Goal: Information Seeking & Learning: Learn about a topic

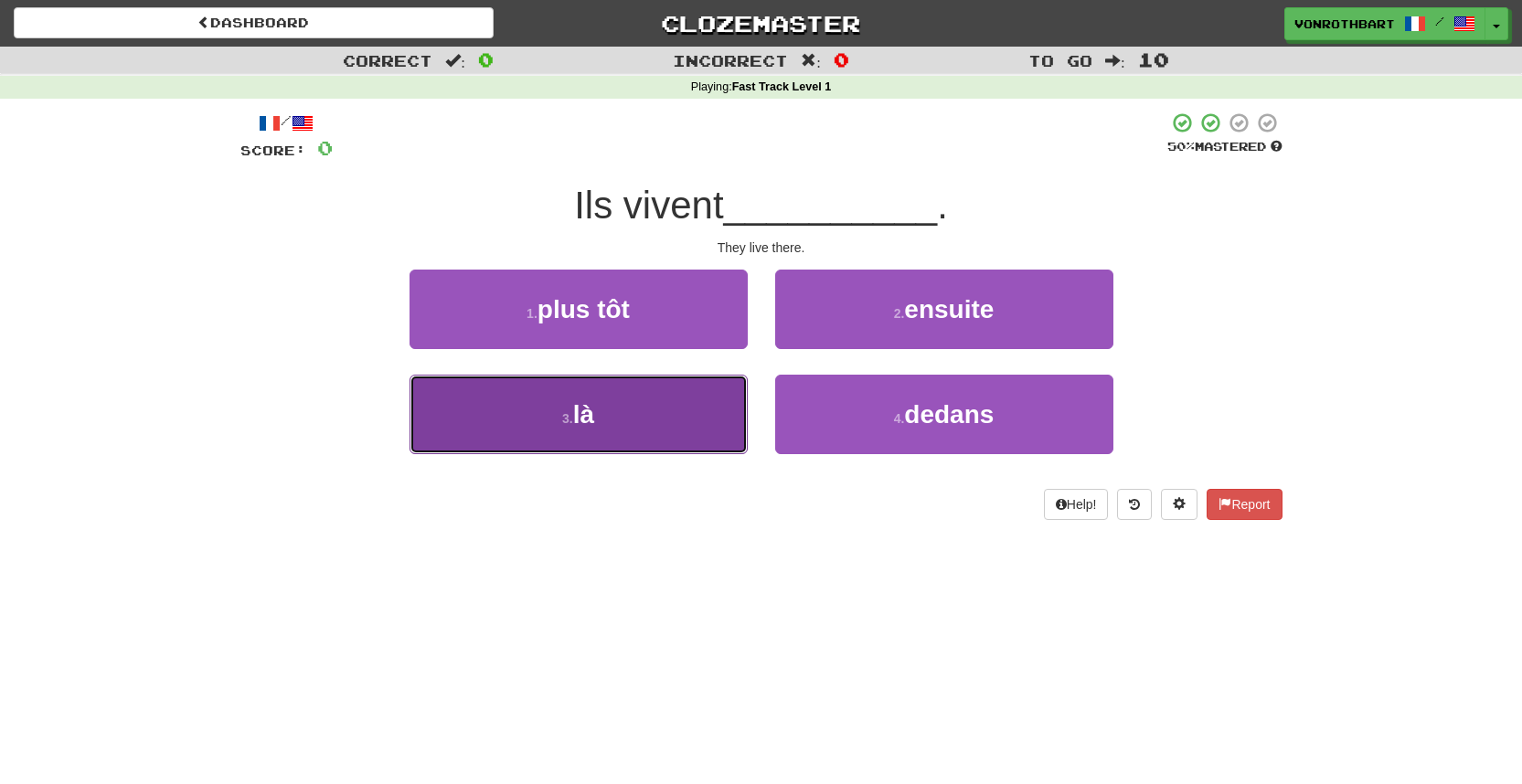
click at [655, 419] on button "3 . là" at bounding box center [579, 414] width 338 height 79
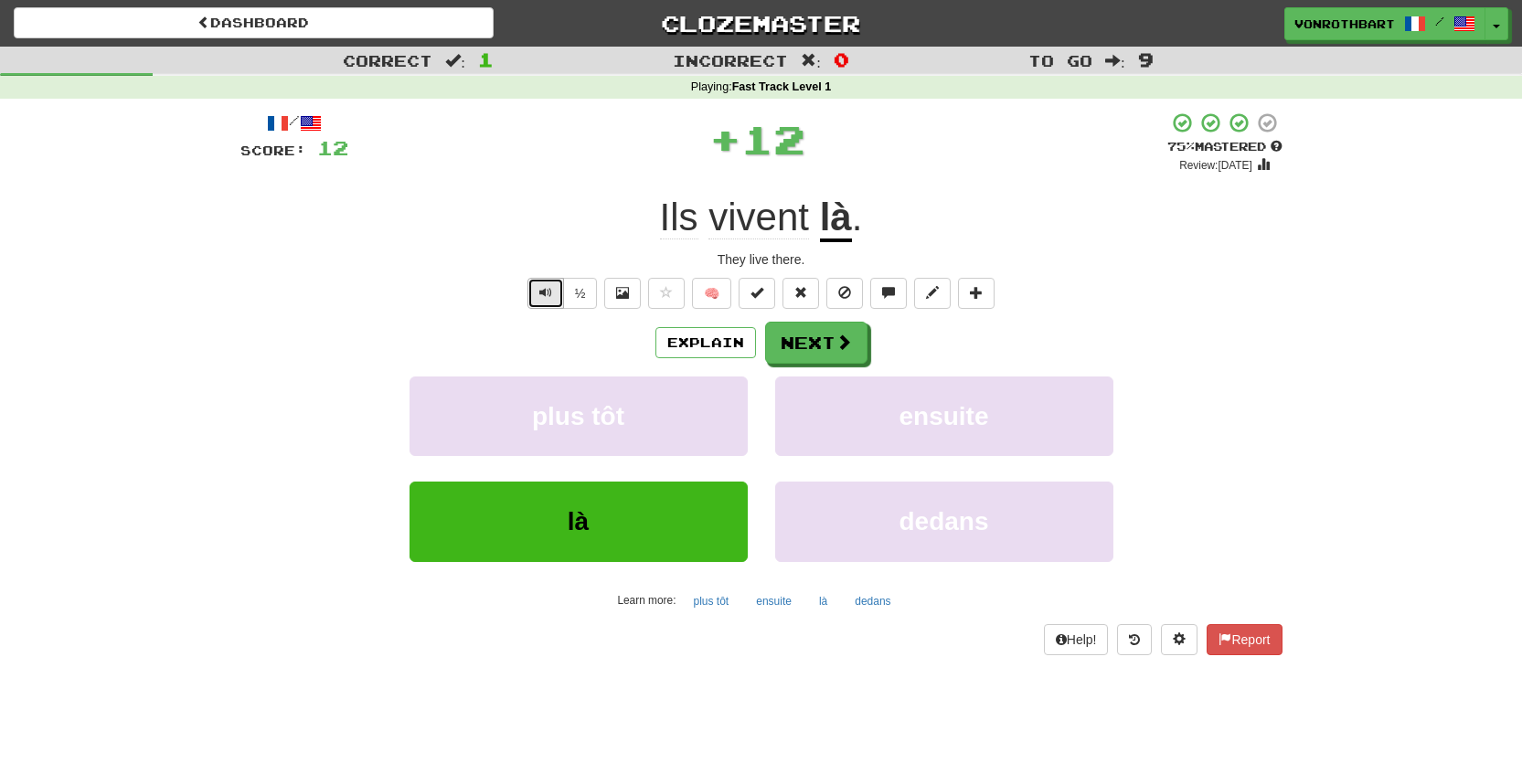
click at [535, 284] on button "Text-to-speech controls" at bounding box center [546, 293] width 36 height 31
click at [844, 345] on span at bounding box center [844, 342] width 16 height 16
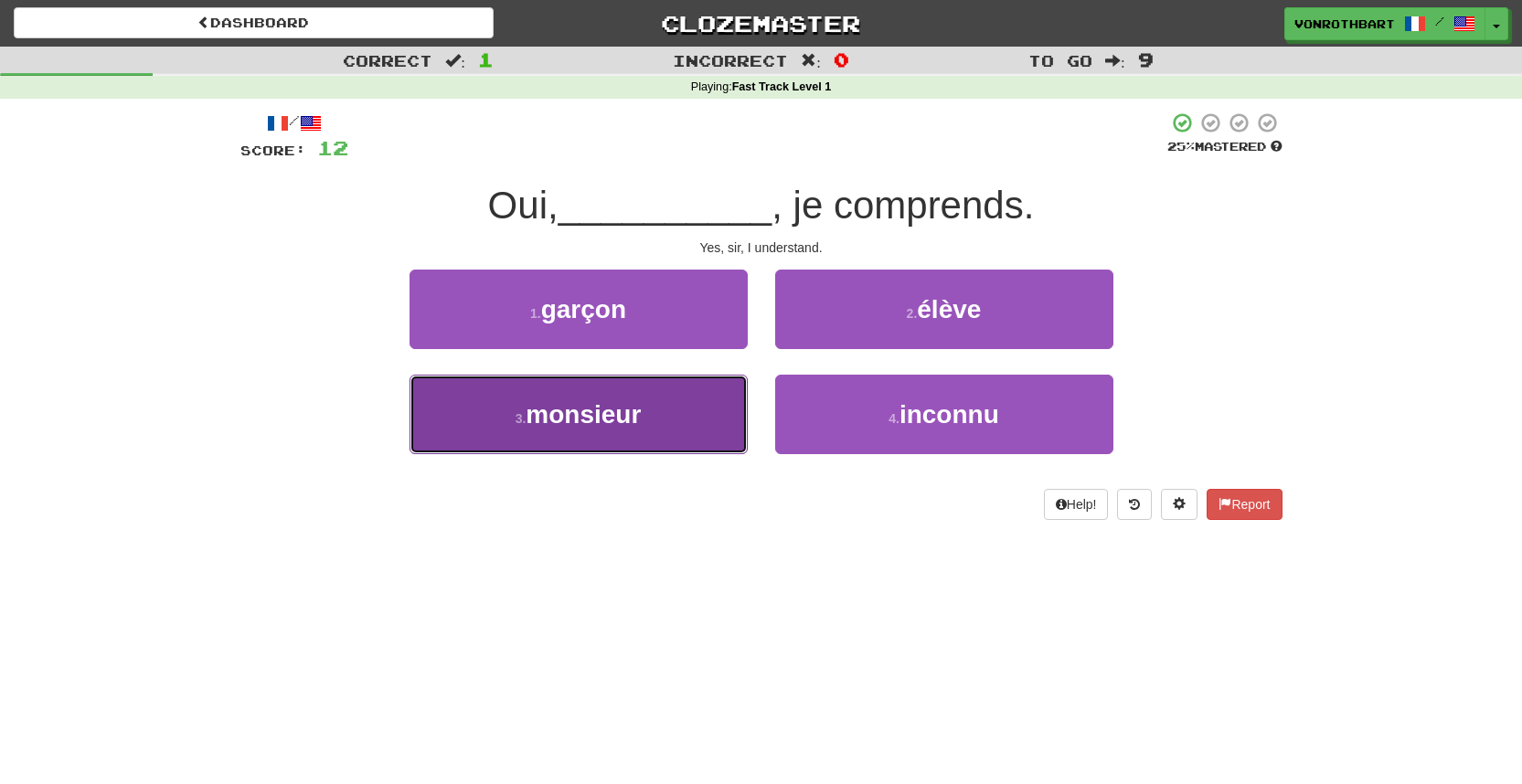
click at [671, 408] on button "3 . monsieur" at bounding box center [579, 414] width 338 height 79
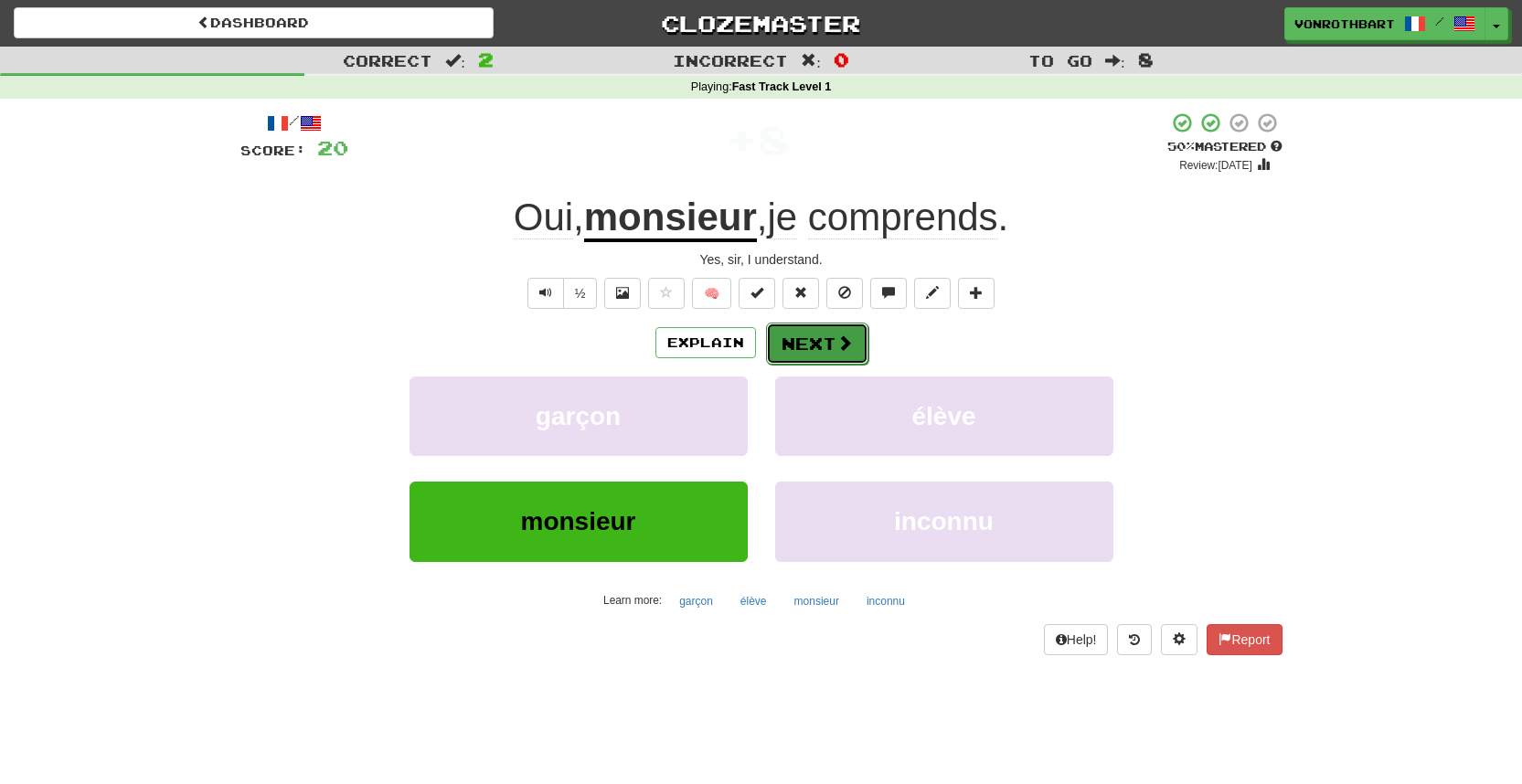
click at [828, 351] on button "Next" at bounding box center [817, 344] width 102 height 42
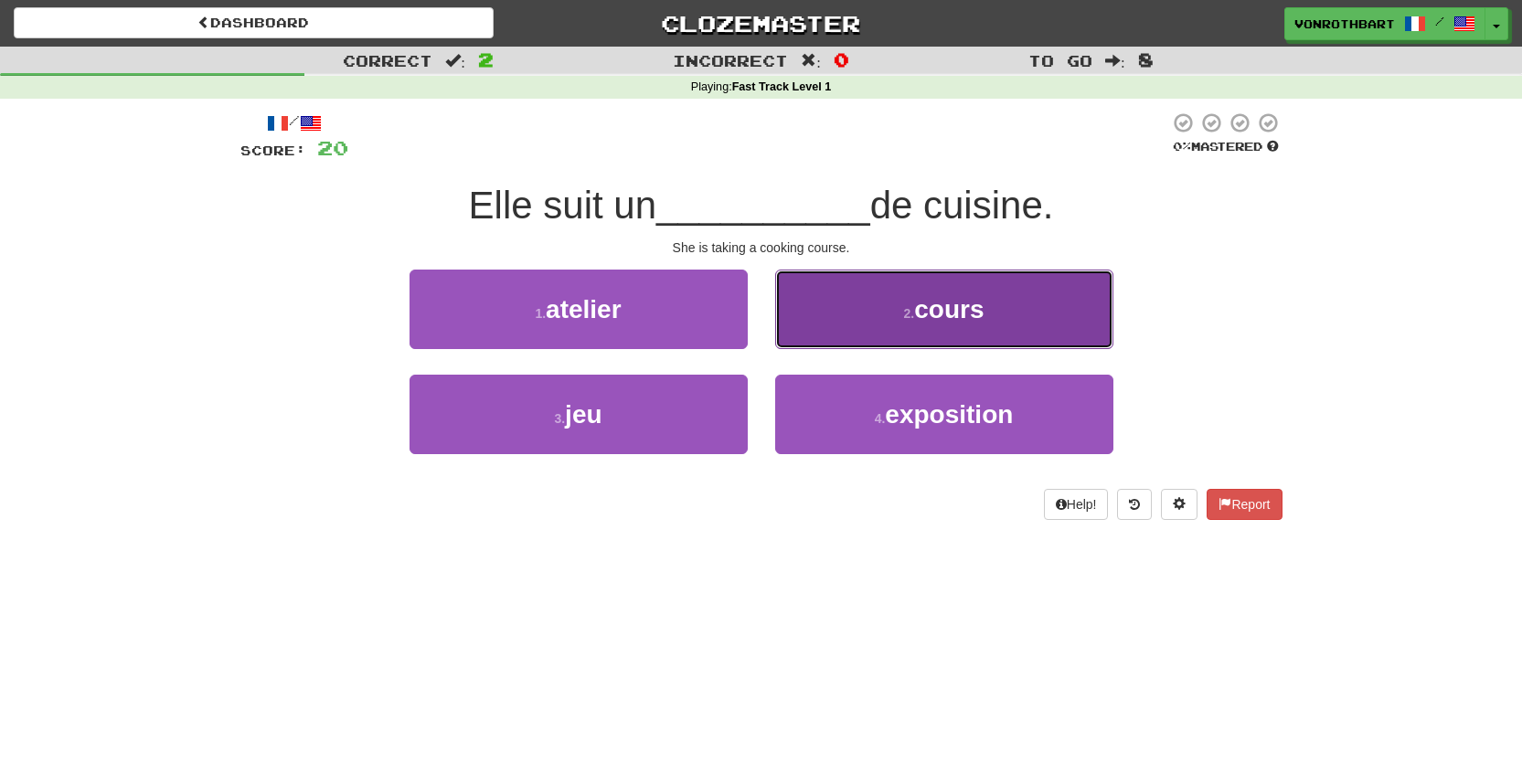
click at [939, 331] on button "2 . cours" at bounding box center [943, 309] width 338 height 79
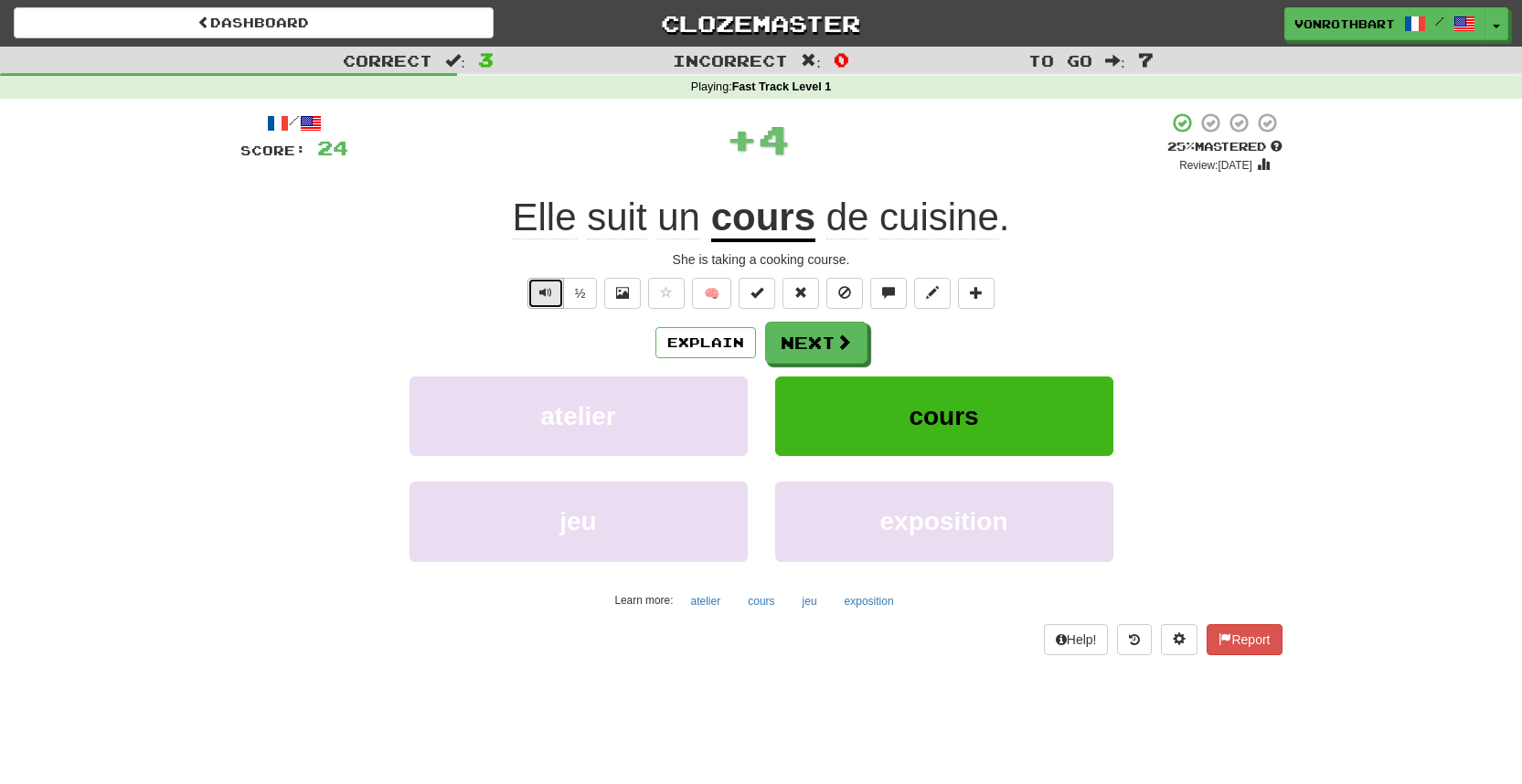
click at [545, 294] on span "Text-to-speech controls" at bounding box center [545, 292] width 12 height 12
click at [545, 288] on span "Text-to-speech controls" at bounding box center [545, 292] width 12 height 12
click at [845, 335] on span at bounding box center [844, 342] width 16 height 16
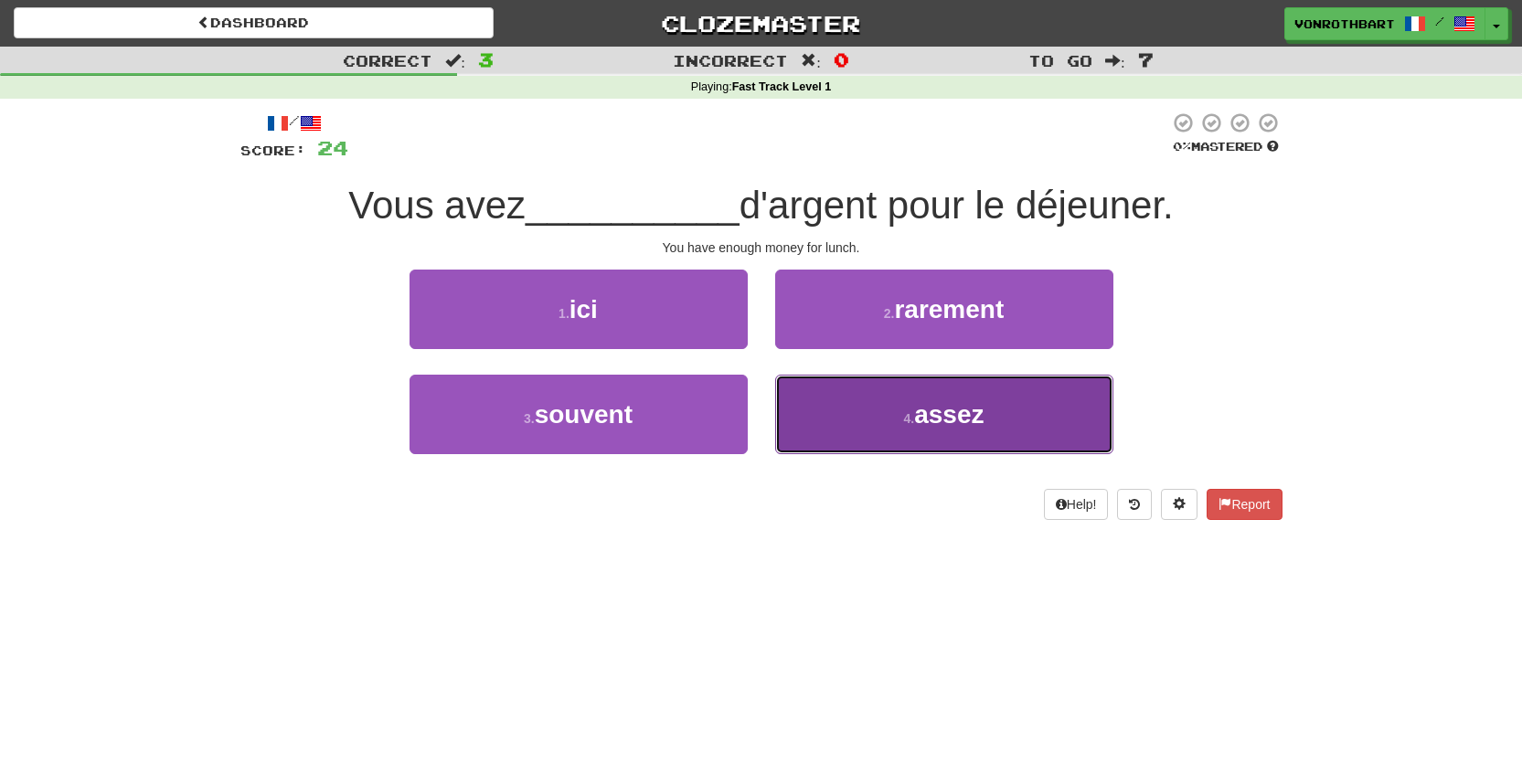
click at [1035, 405] on button "4 . assez" at bounding box center [943, 414] width 338 height 79
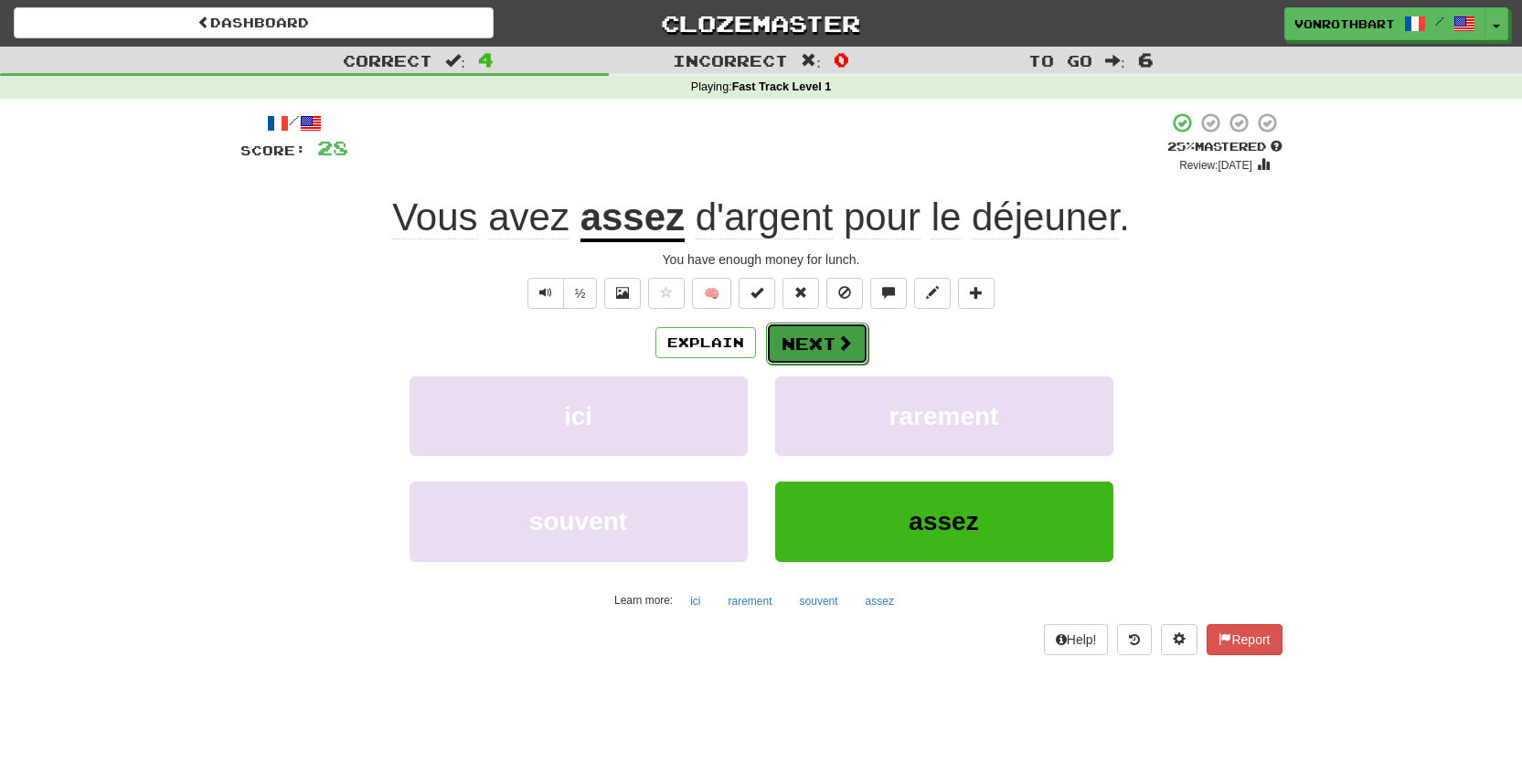
click at [838, 346] on span at bounding box center [844, 342] width 16 height 16
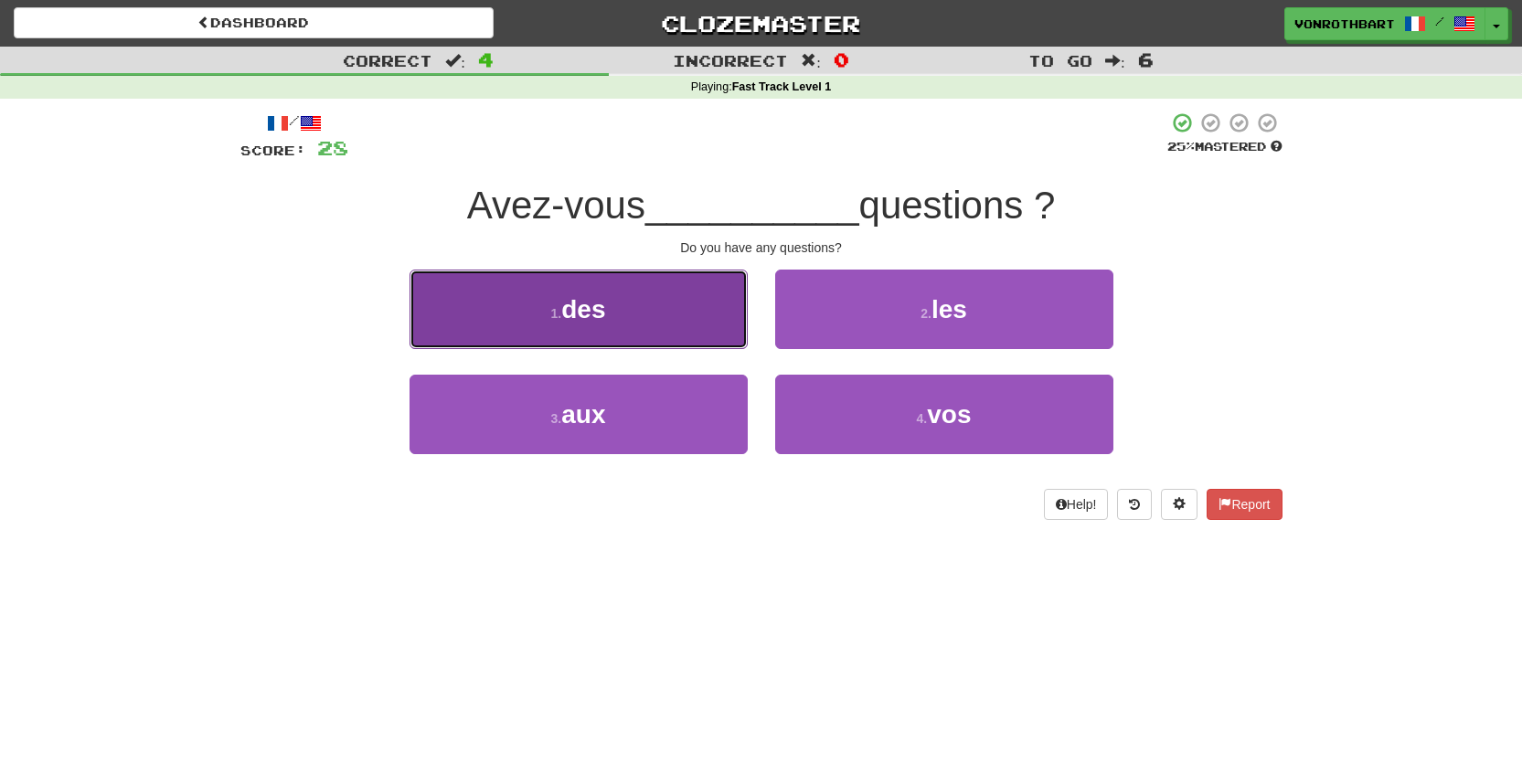
click at [738, 328] on button "1 . des" at bounding box center [579, 309] width 338 height 79
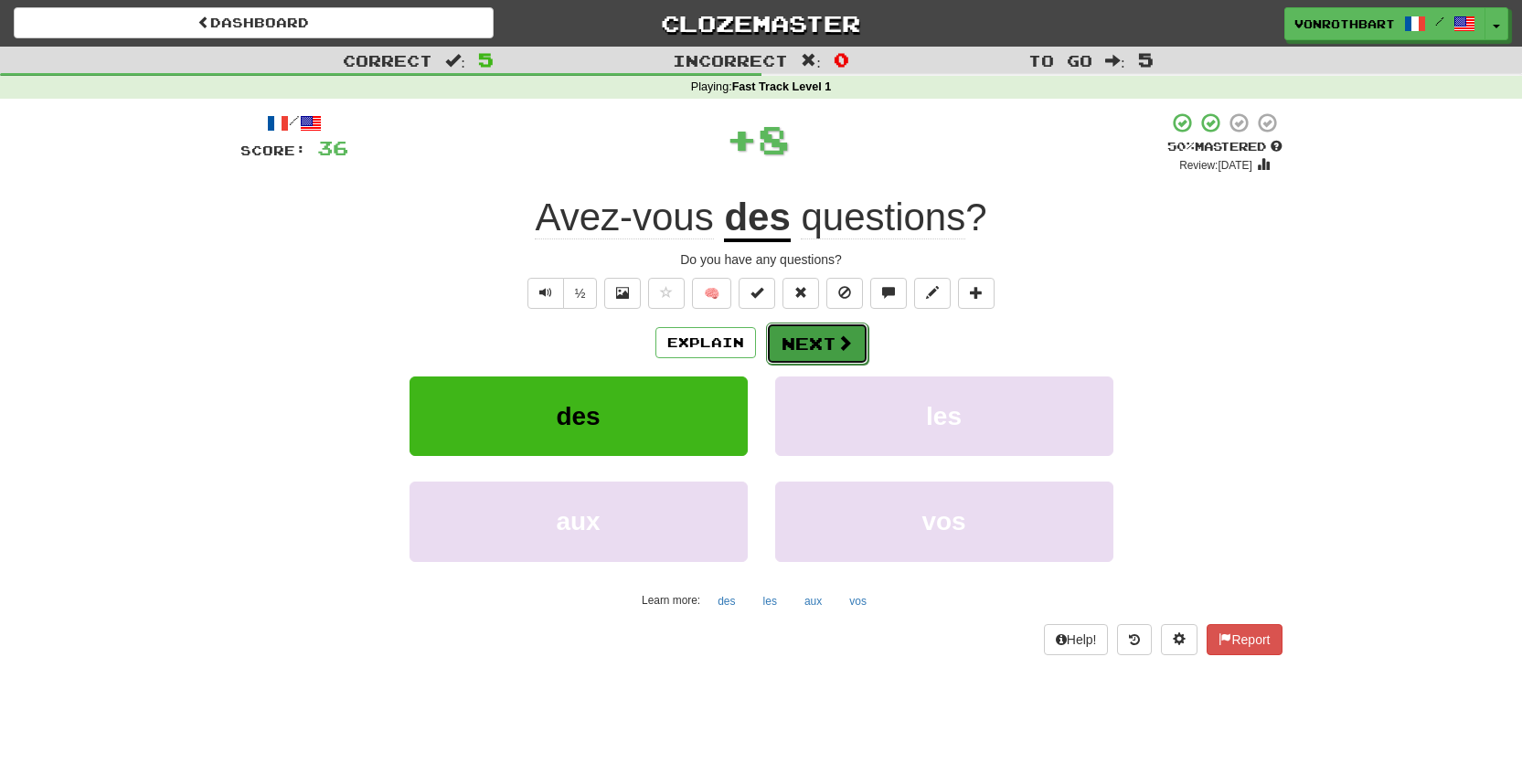
click at [848, 350] on span at bounding box center [844, 342] width 16 height 16
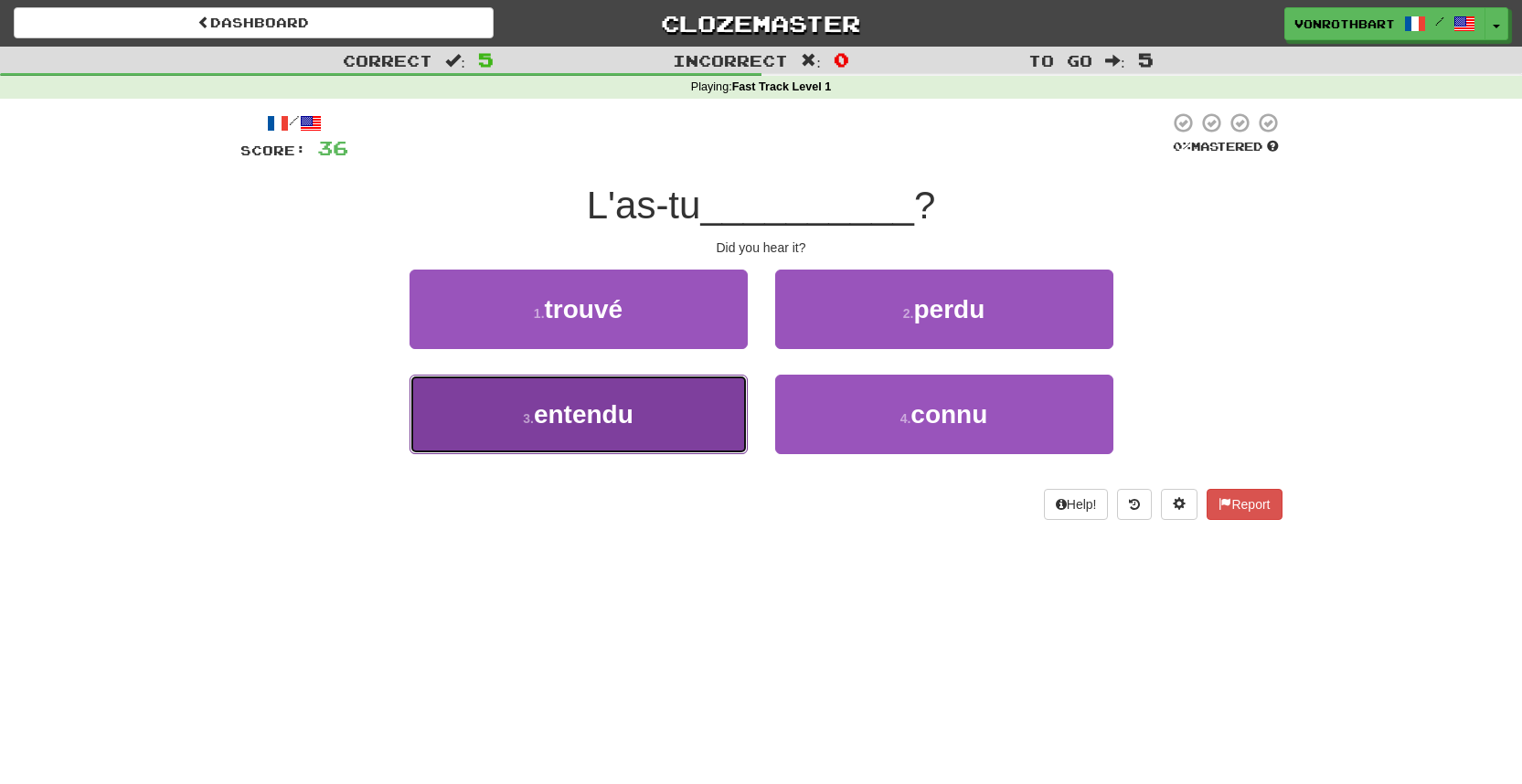
click at [682, 443] on button "3 . entendu" at bounding box center [579, 414] width 338 height 79
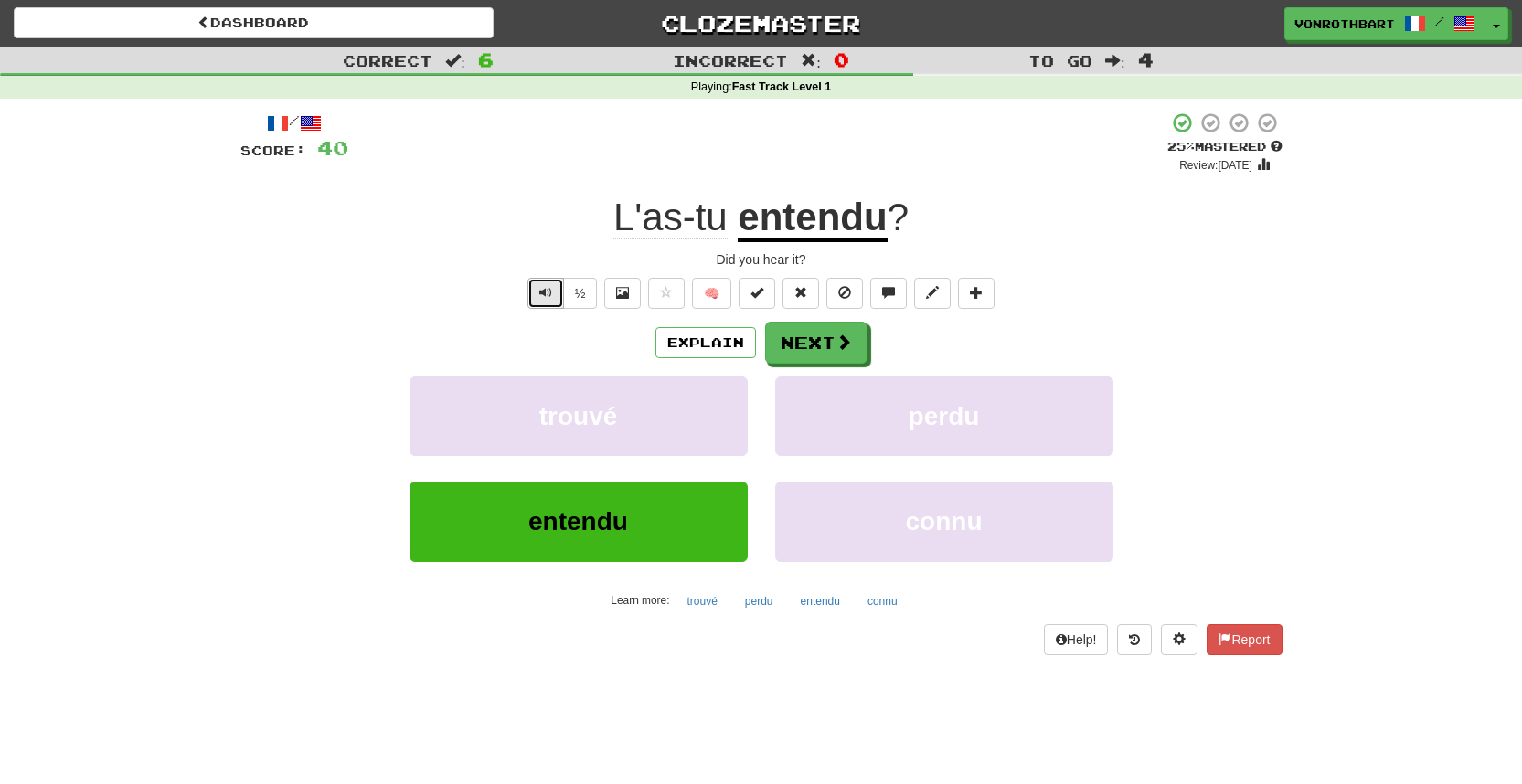
click at [551, 294] on span "Text-to-speech controls" at bounding box center [545, 292] width 12 height 12
click at [836, 342] on span at bounding box center [844, 342] width 16 height 16
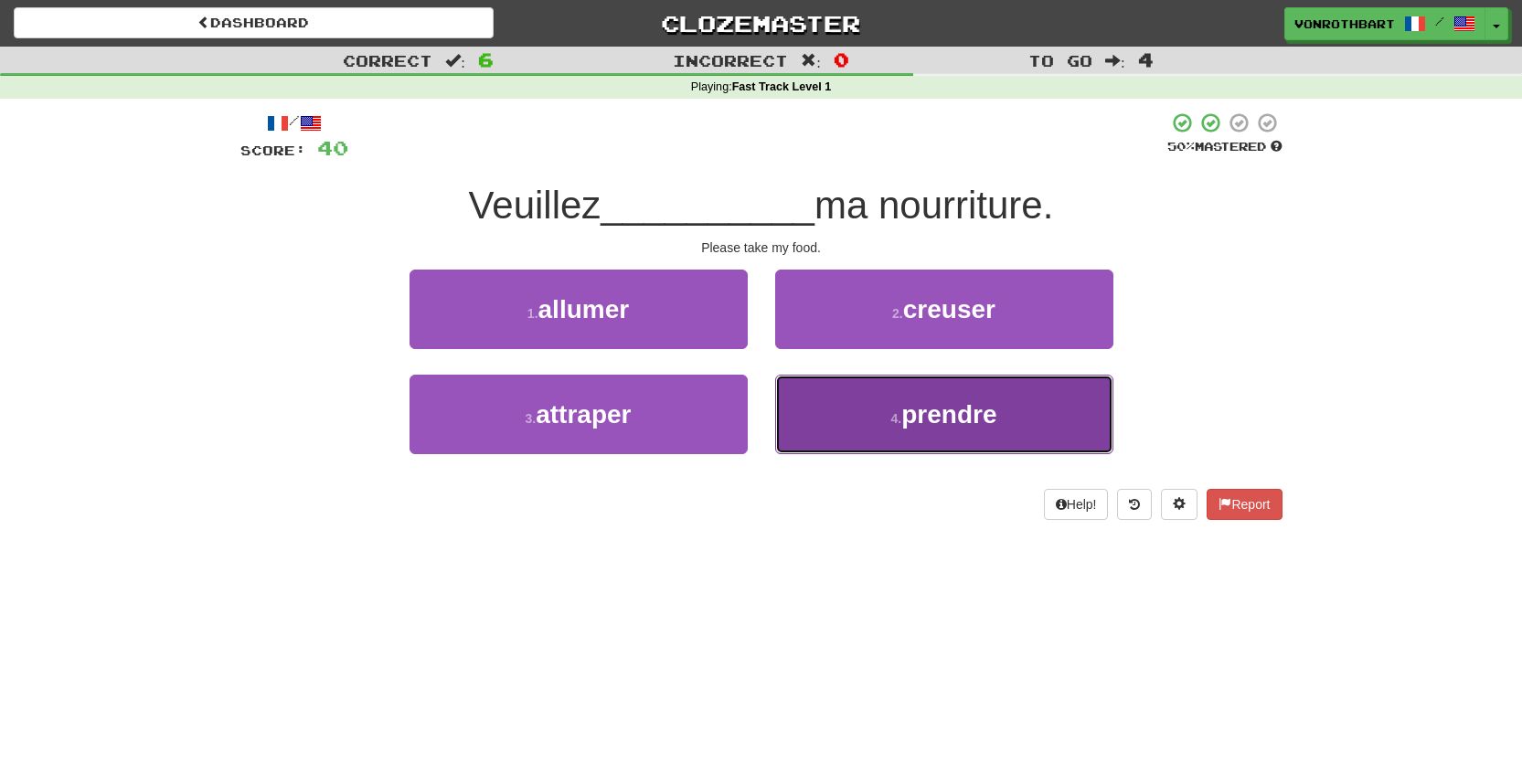
click at [843, 415] on button "4 . prendre" at bounding box center [943, 414] width 338 height 79
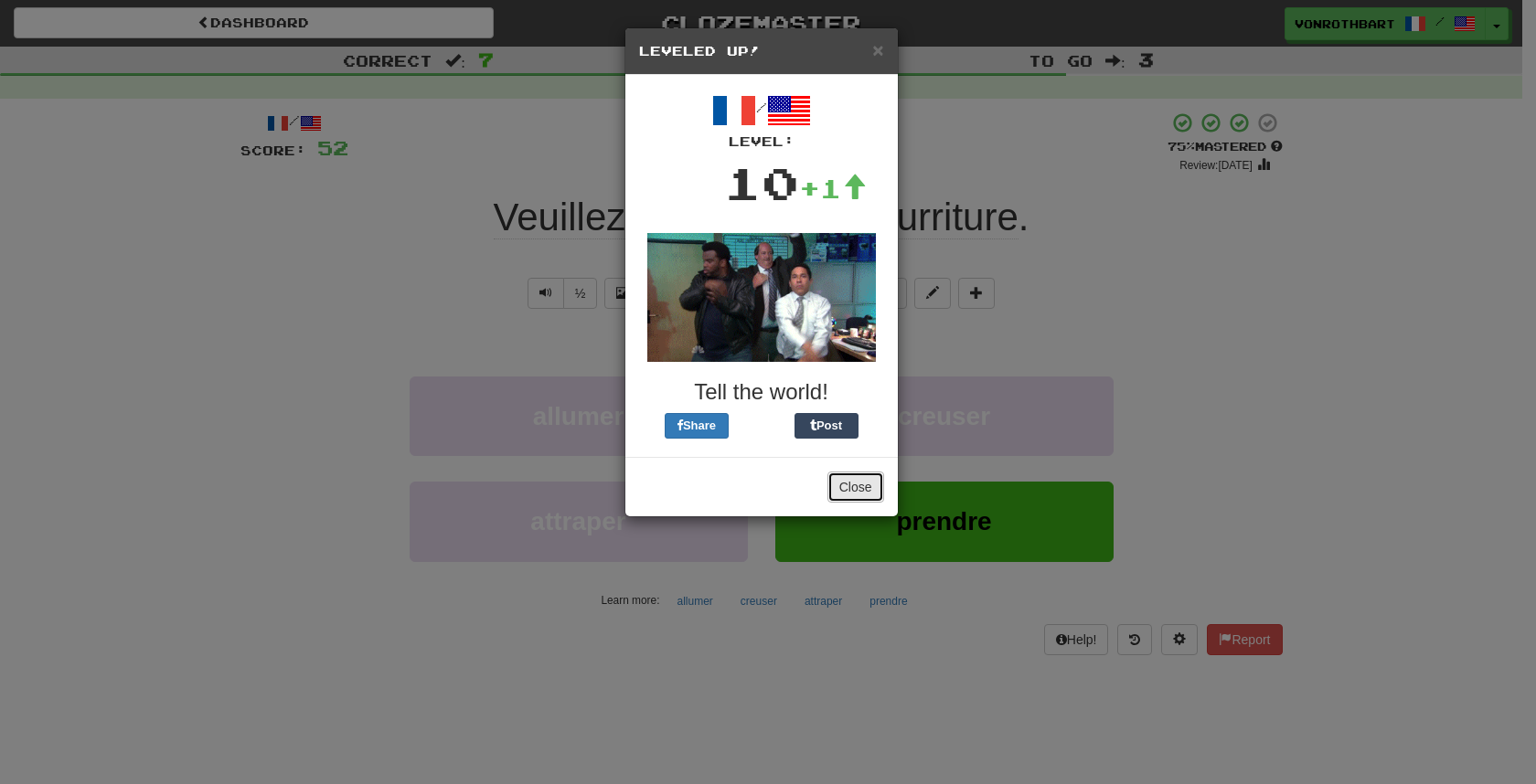
click at [865, 496] on button "Close" at bounding box center [855, 487] width 56 height 31
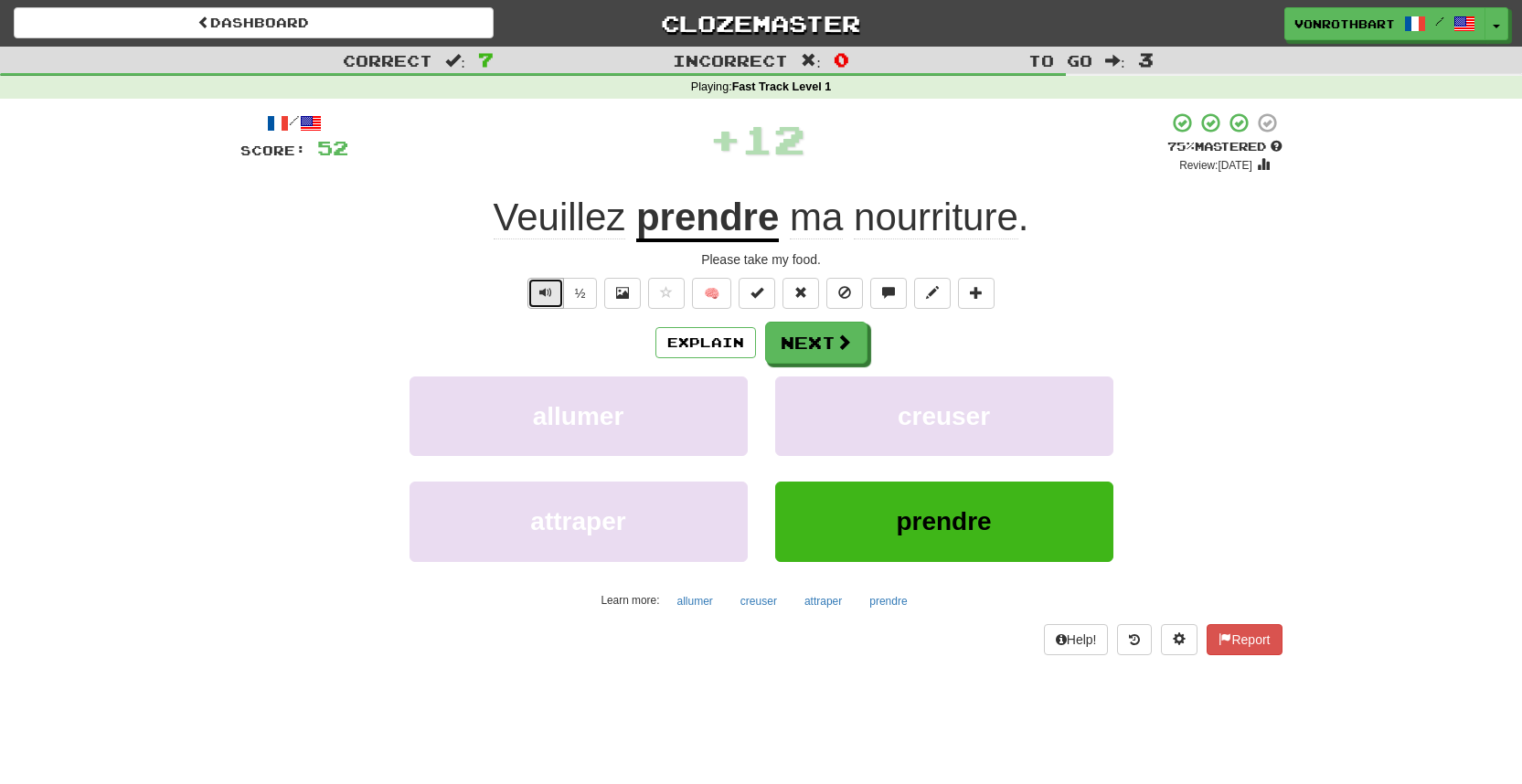
click at [552, 288] on span "Text-to-speech controls" at bounding box center [545, 292] width 12 height 12
click at [829, 341] on button "Next" at bounding box center [817, 344] width 102 height 42
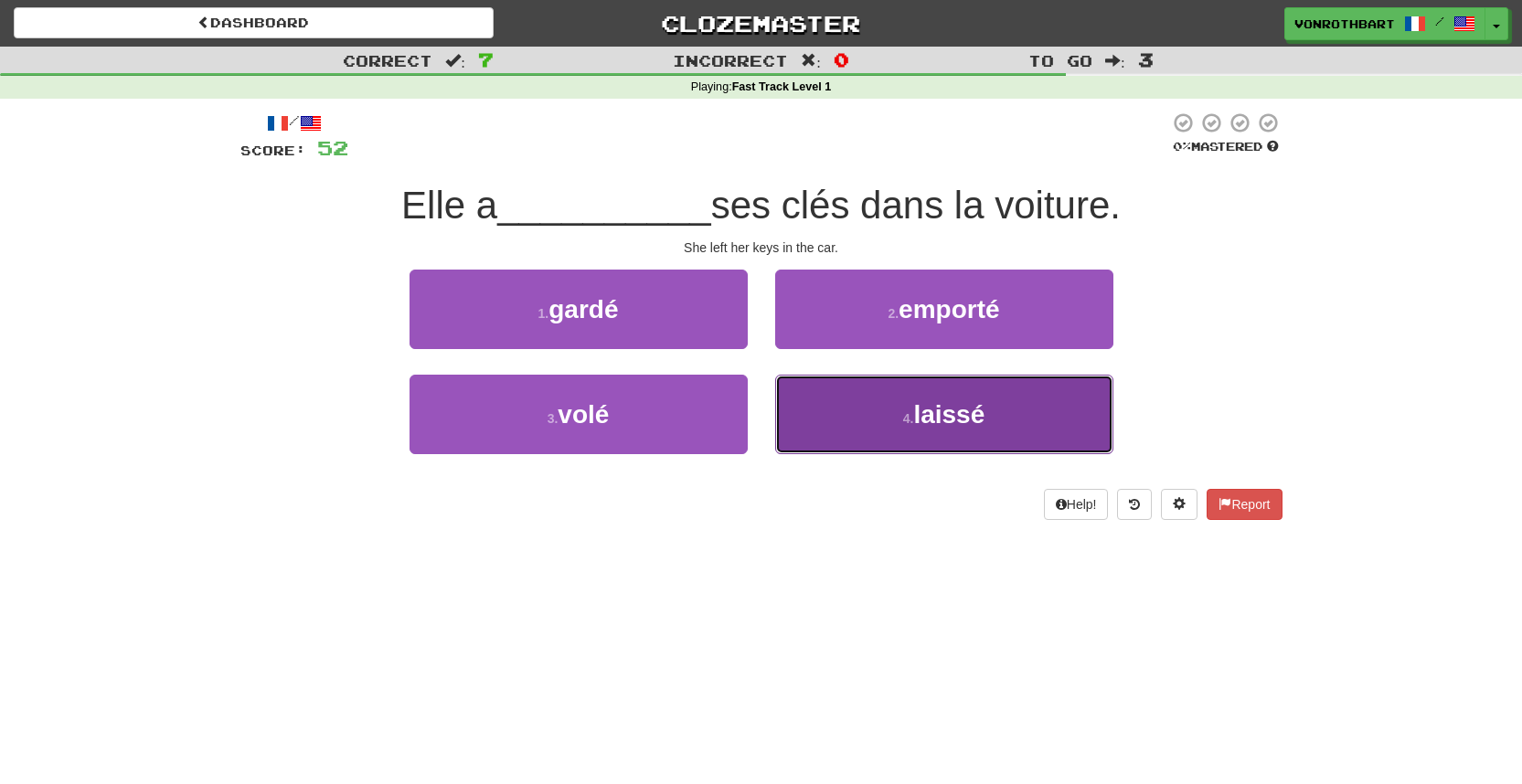
click at [832, 414] on button "4 . laissé" at bounding box center [943, 414] width 338 height 79
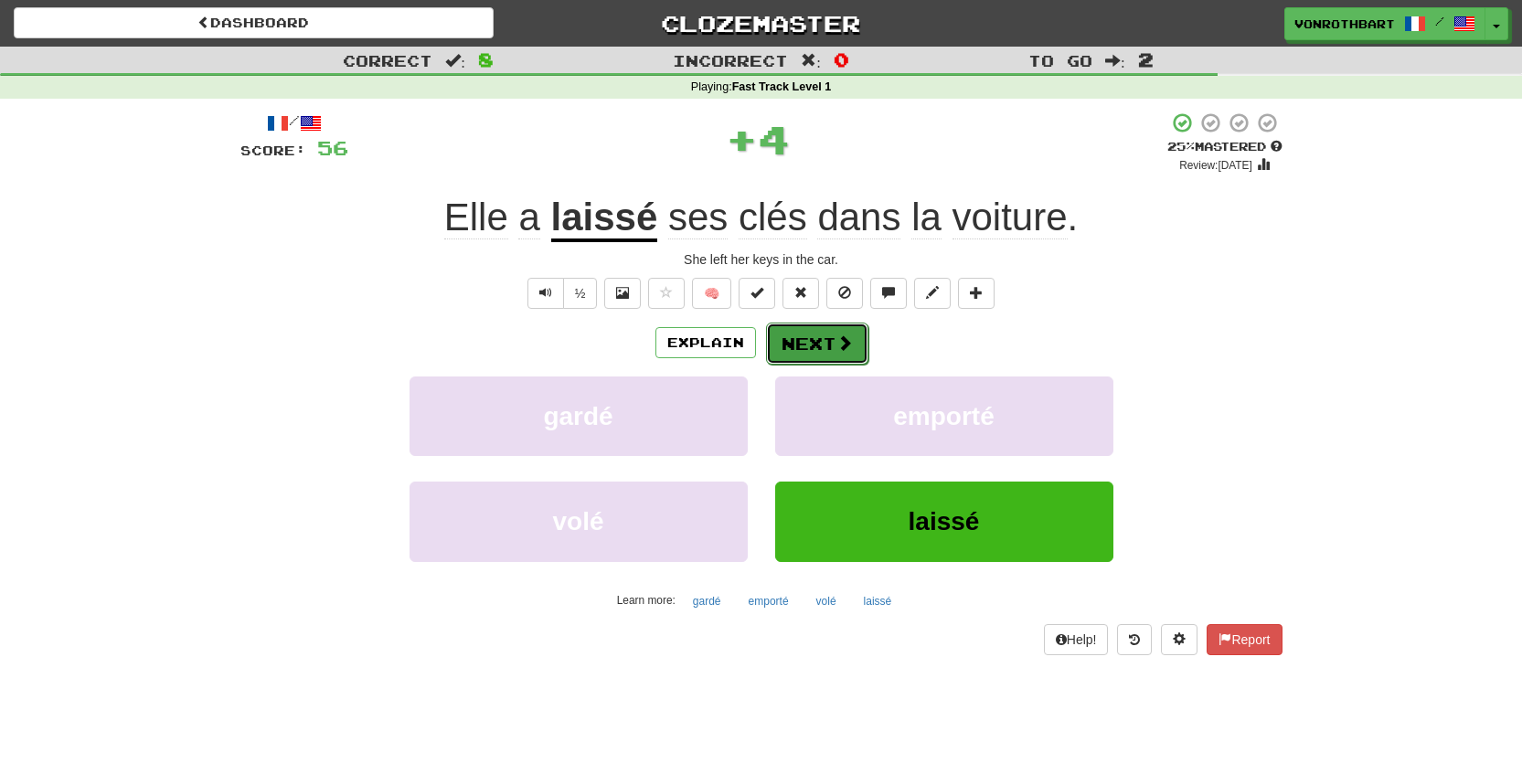
click at [832, 363] on button "Next" at bounding box center [817, 344] width 102 height 42
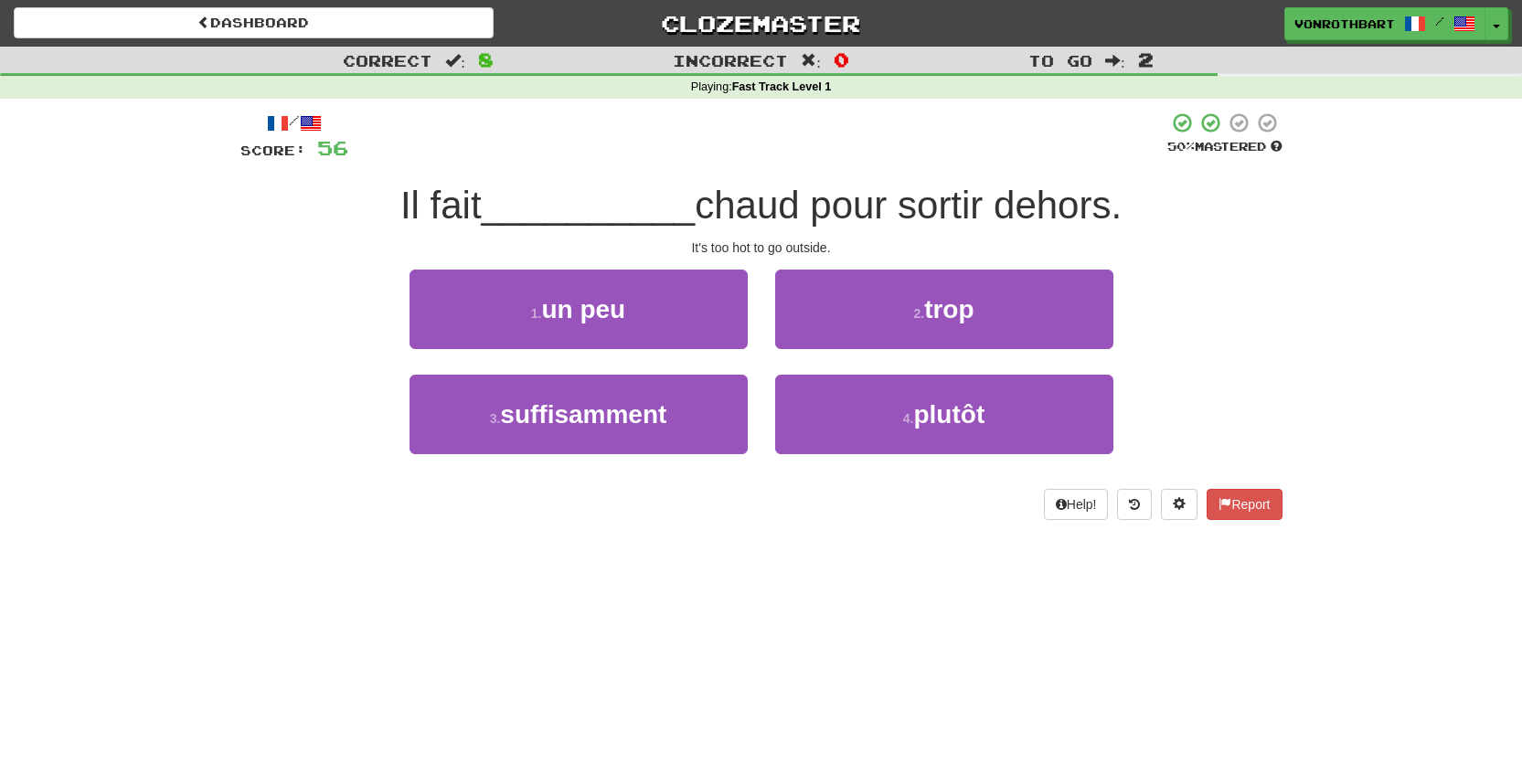
click at [829, 356] on div "2 . trop" at bounding box center [944, 323] width 366 height 105
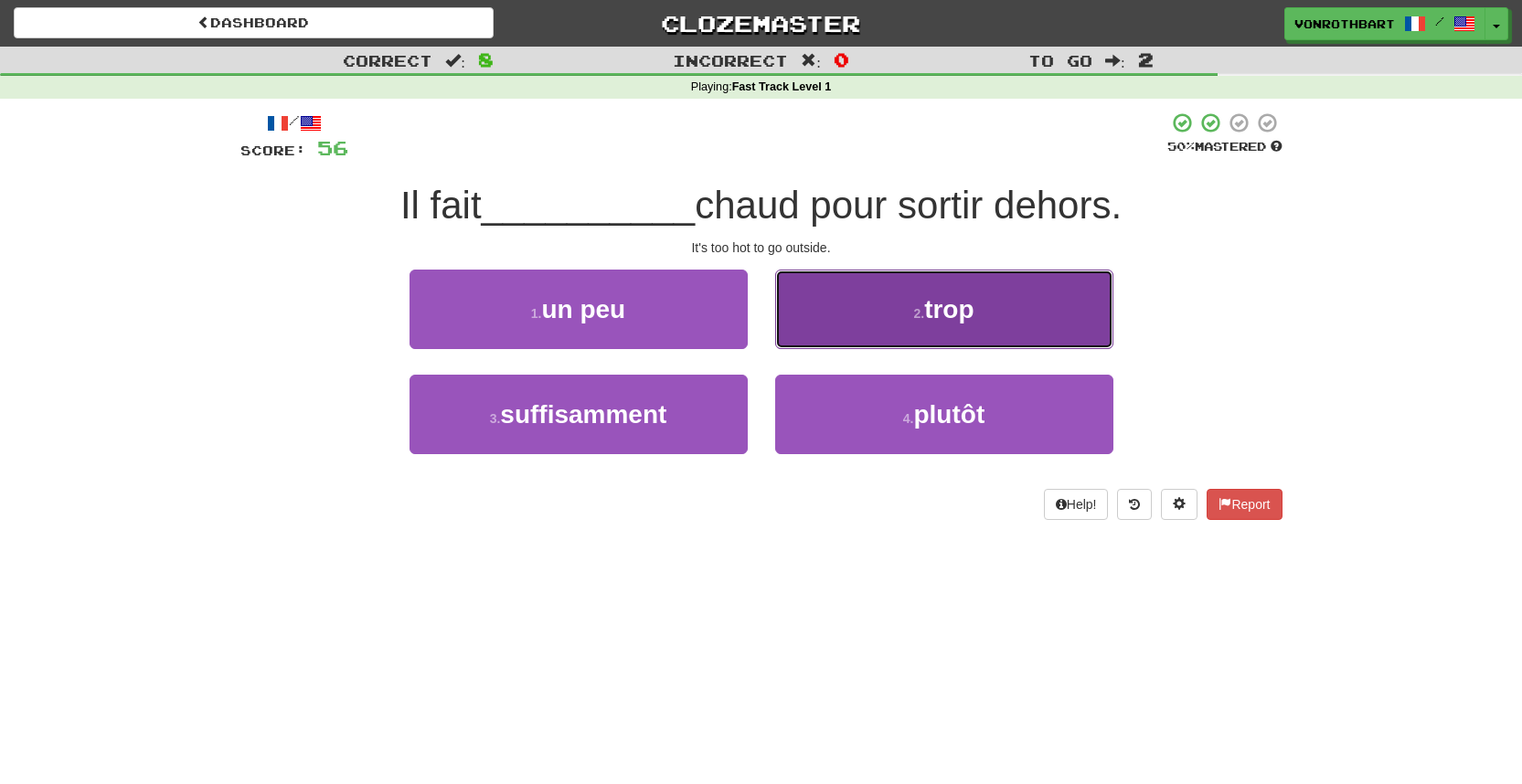
click at [828, 324] on button "2 . trop" at bounding box center [943, 309] width 338 height 79
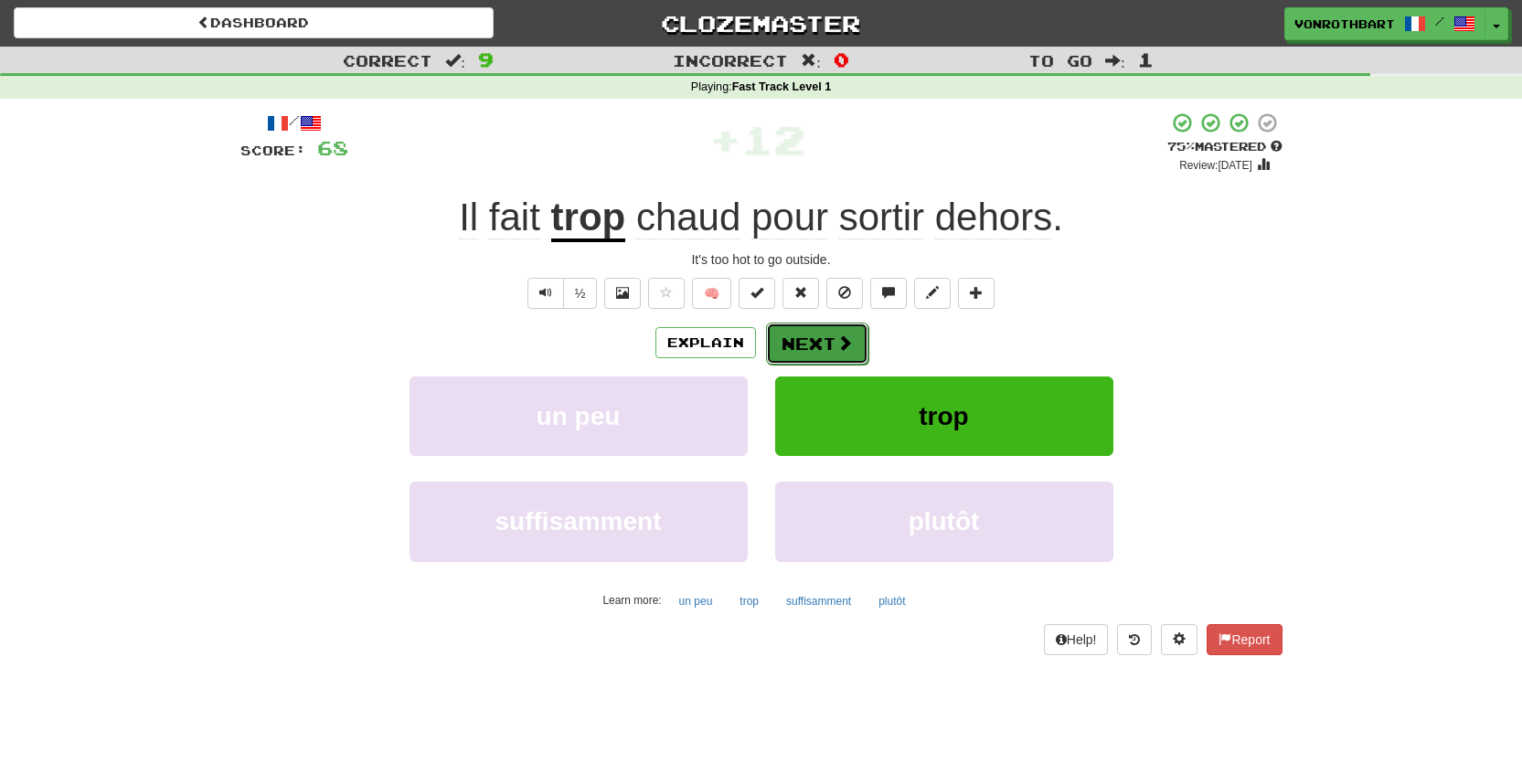
click at [825, 339] on button "Next" at bounding box center [817, 344] width 102 height 42
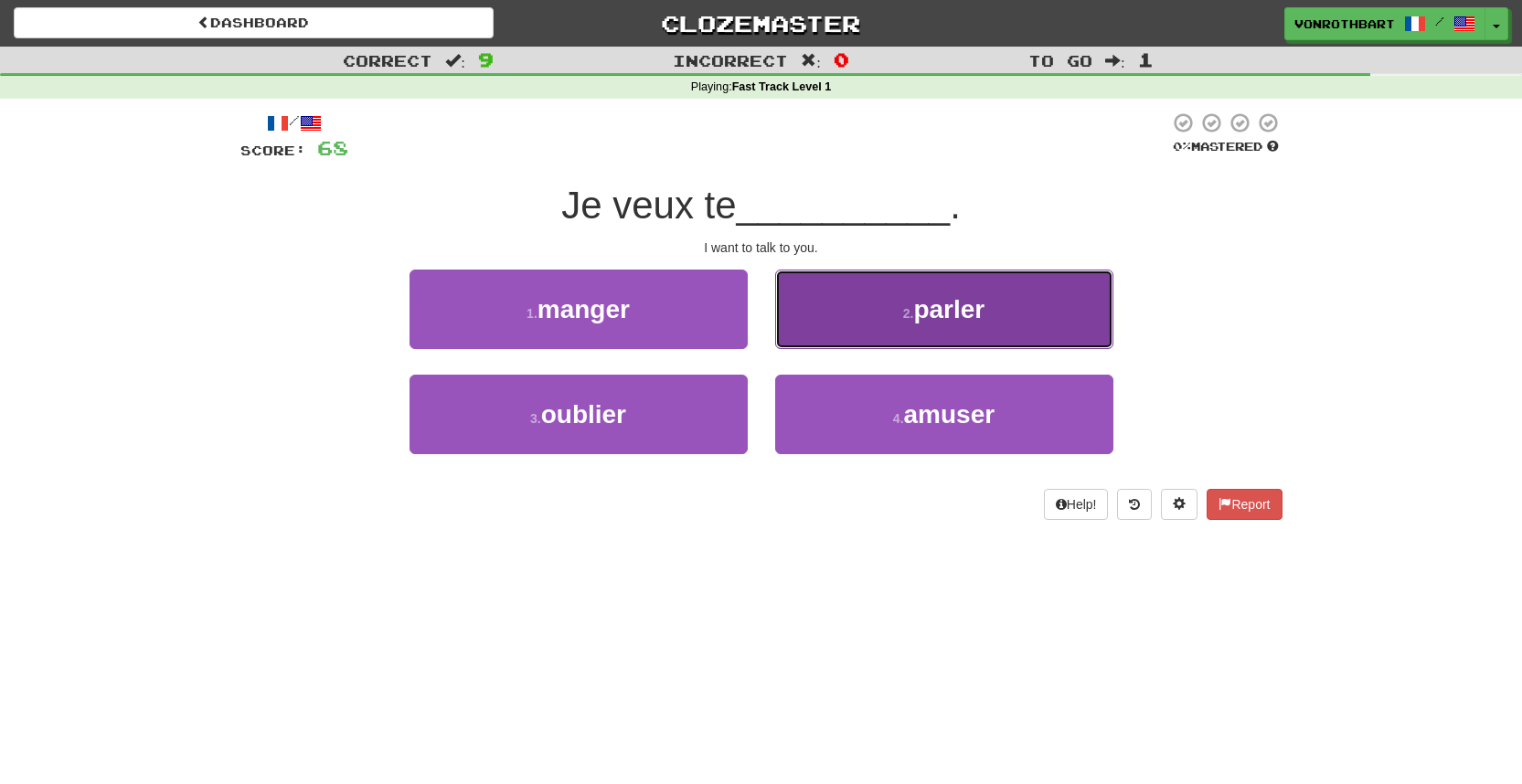
click at [825, 339] on button "2 . parler" at bounding box center [943, 309] width 338 height 79
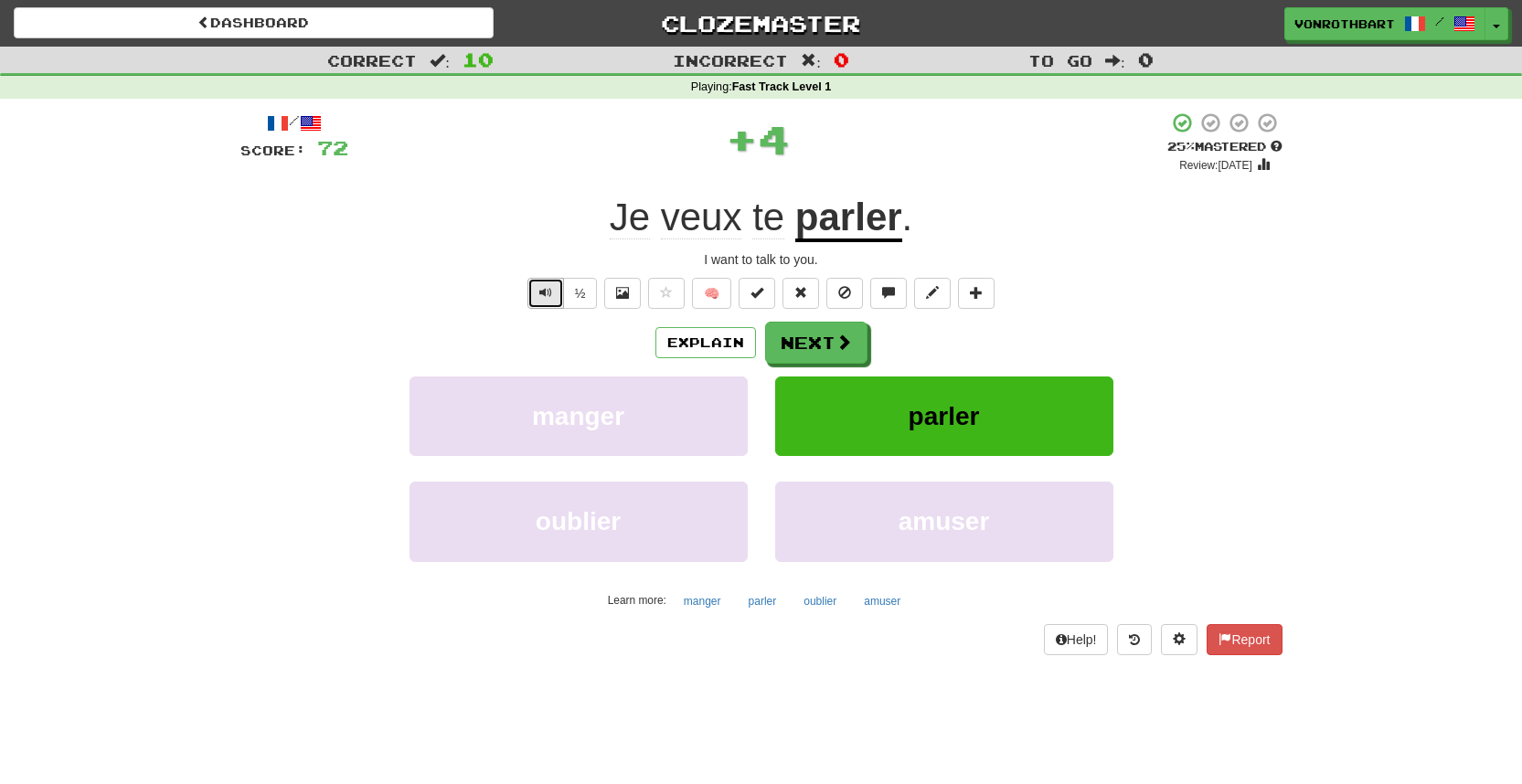
click at [553, 287] on button "Text-to-speech controls" at bounding box center [546, 293] width 36 height 31
click at [843, 349] on span at bounding box center [844, 342] width 16 height 16
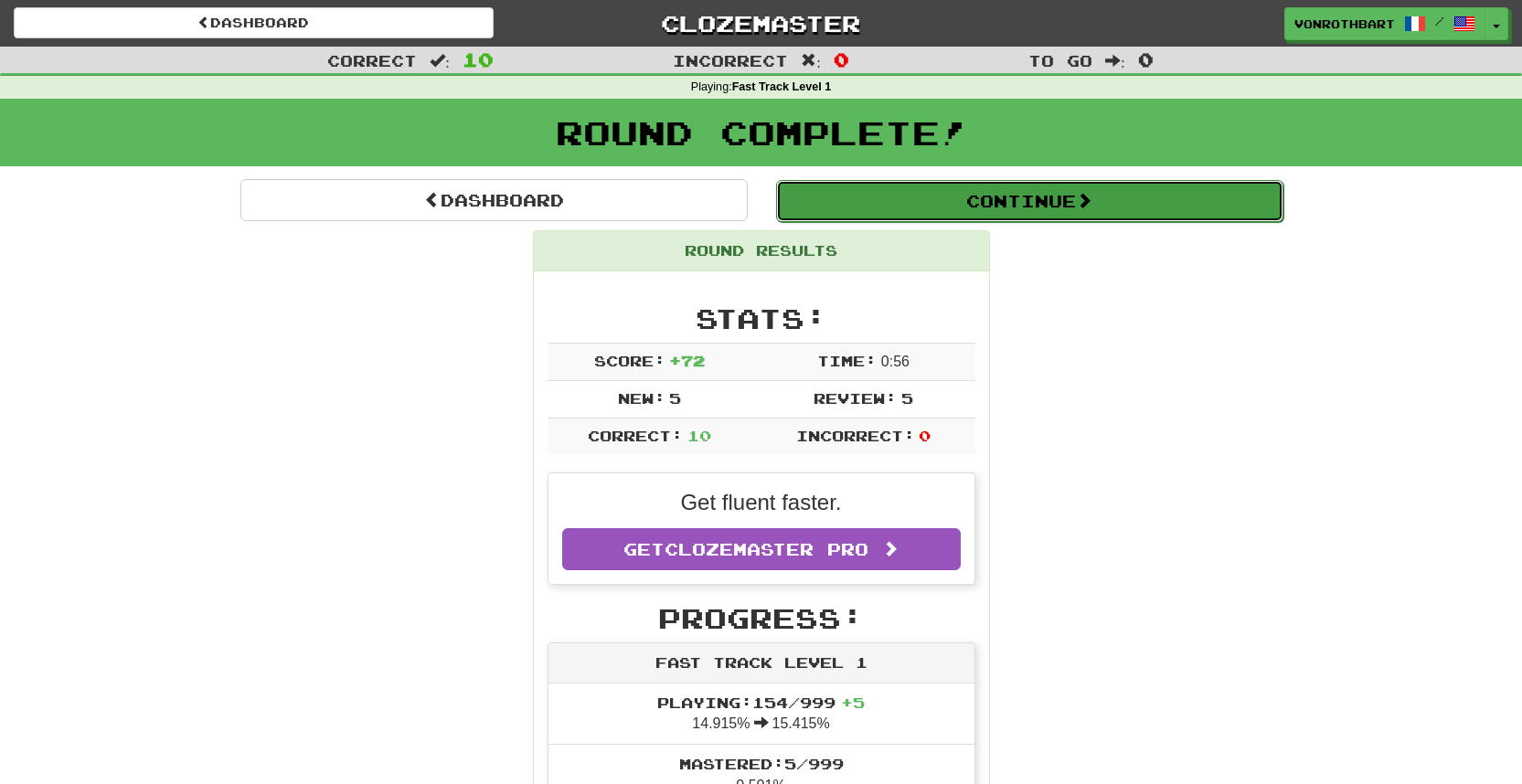
click at [999, 218] on button "Continue" at bounding box center [1030, 201] width 508 height 42
